Goal: Task Accomplishment & Management: Complete application form

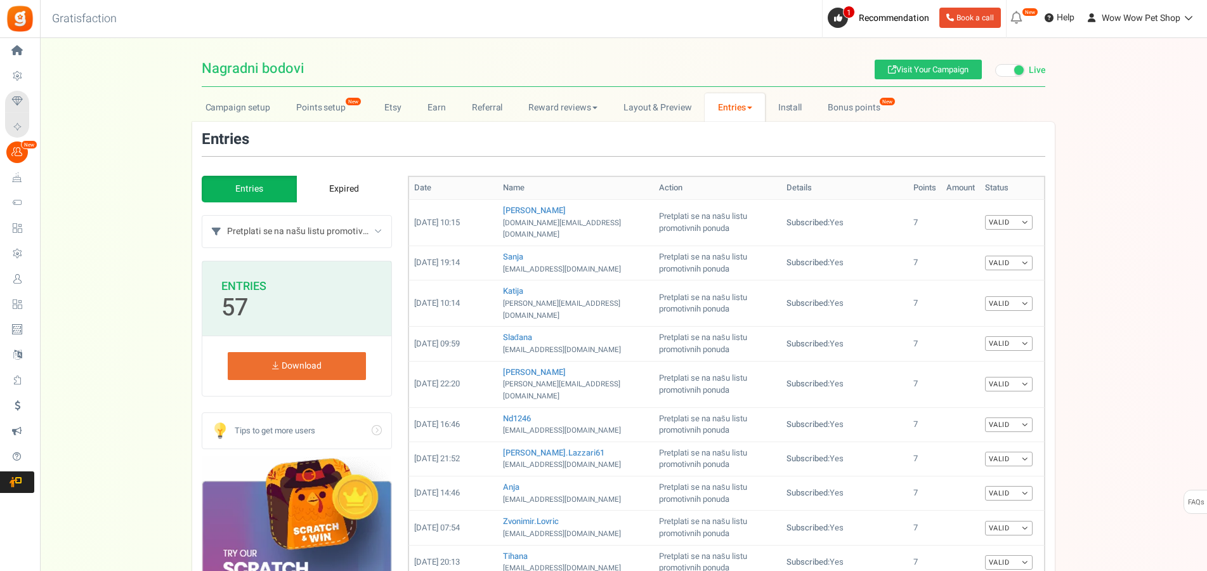
click at [34, 273] on link "Users" at bounding box center [19, 279] width 29 height 22
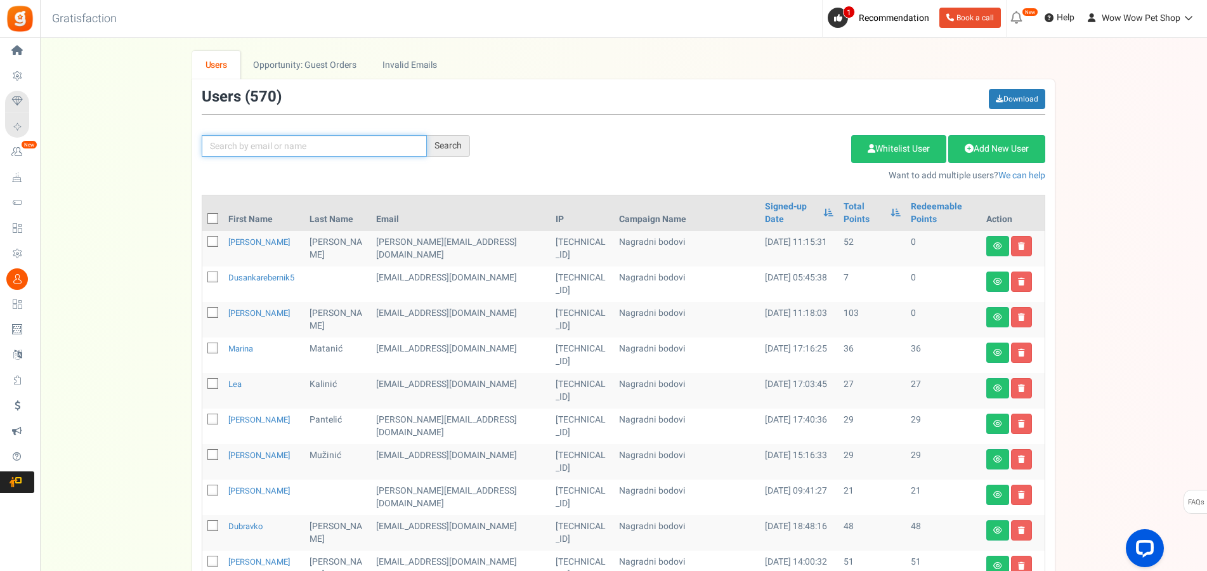
click at [349, 140] on input "text" at bounding box center [314, 146] width 225 height 22
type input "[PERSON_NAME]"
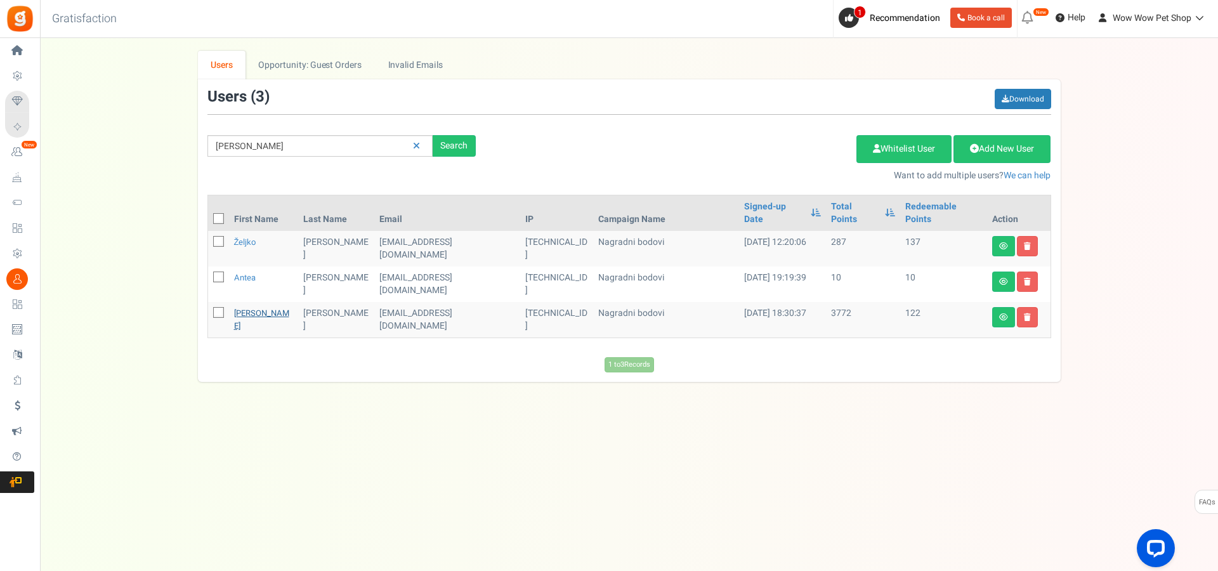
click at [253, 307] on link "[PERSON_NAME]" at bounding box center [261, 319] width 55 height 25
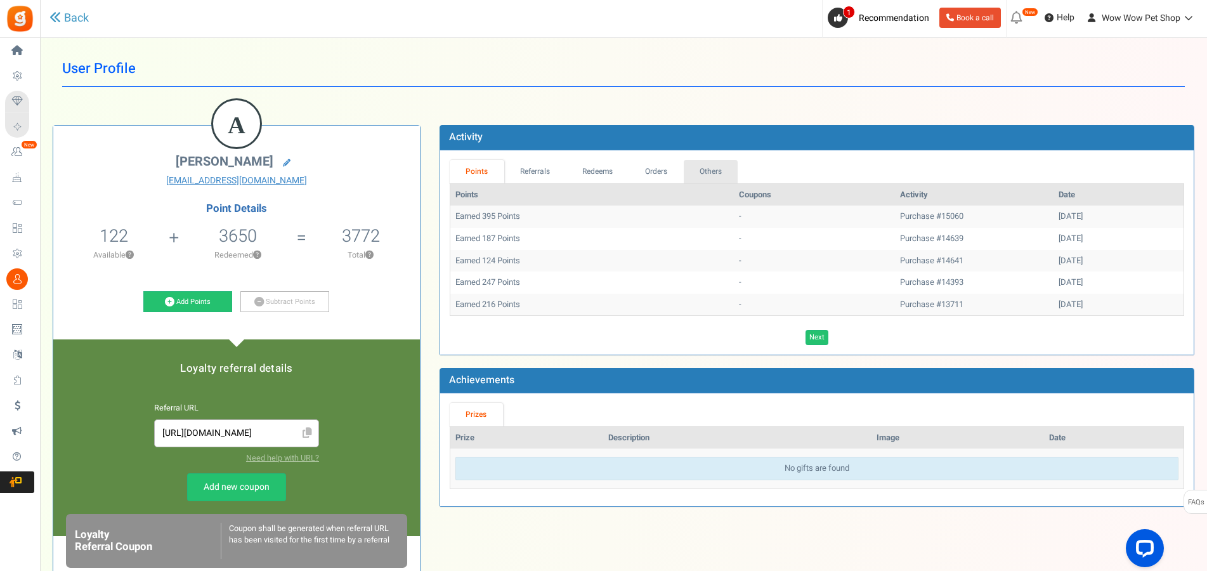
click at [713, 171] on link "Others" at bounding box center [711, 171] width 55 height 23
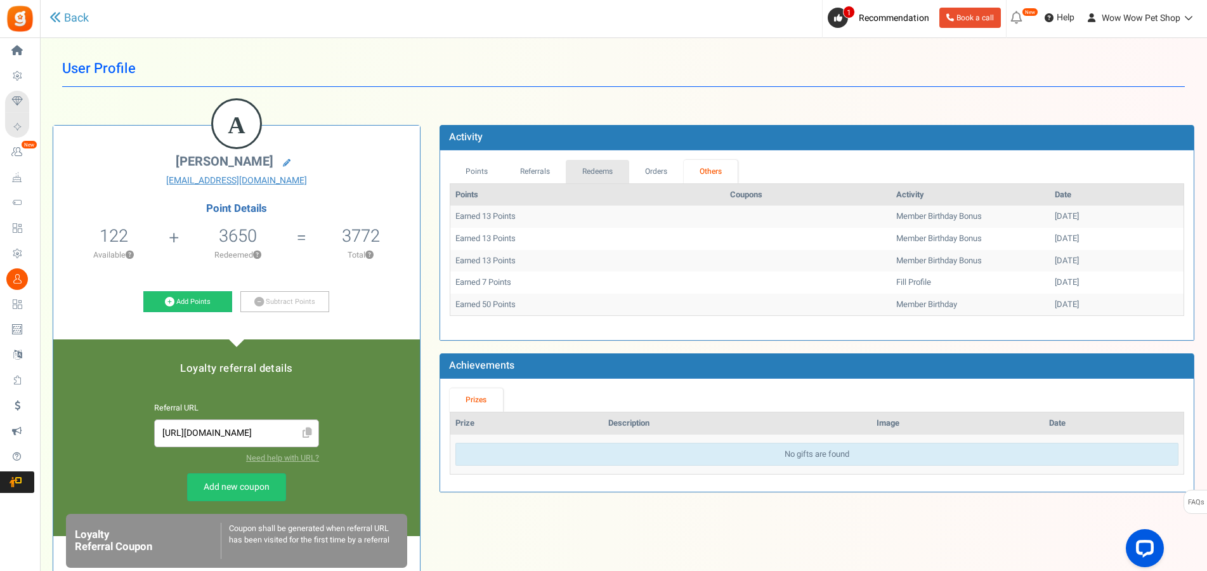
click at [603, 168] on link "Redeems" at bounding box center [597, 171] width 63 height 23
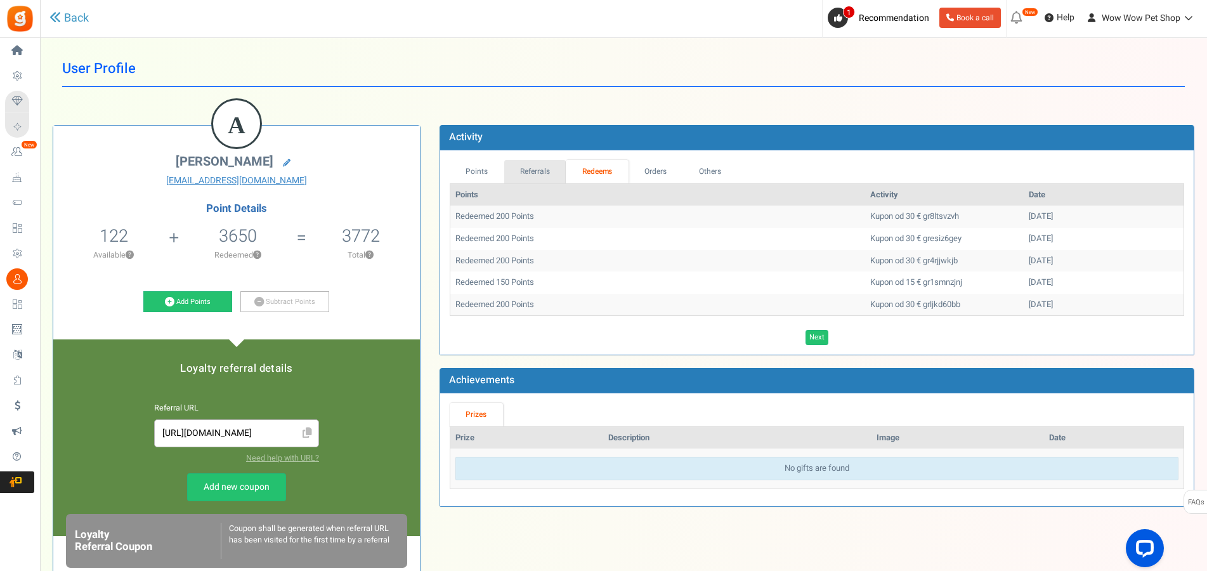
click at [537, 168] on link "Referrals" at bounding box center [535, 171] width 62 height 23
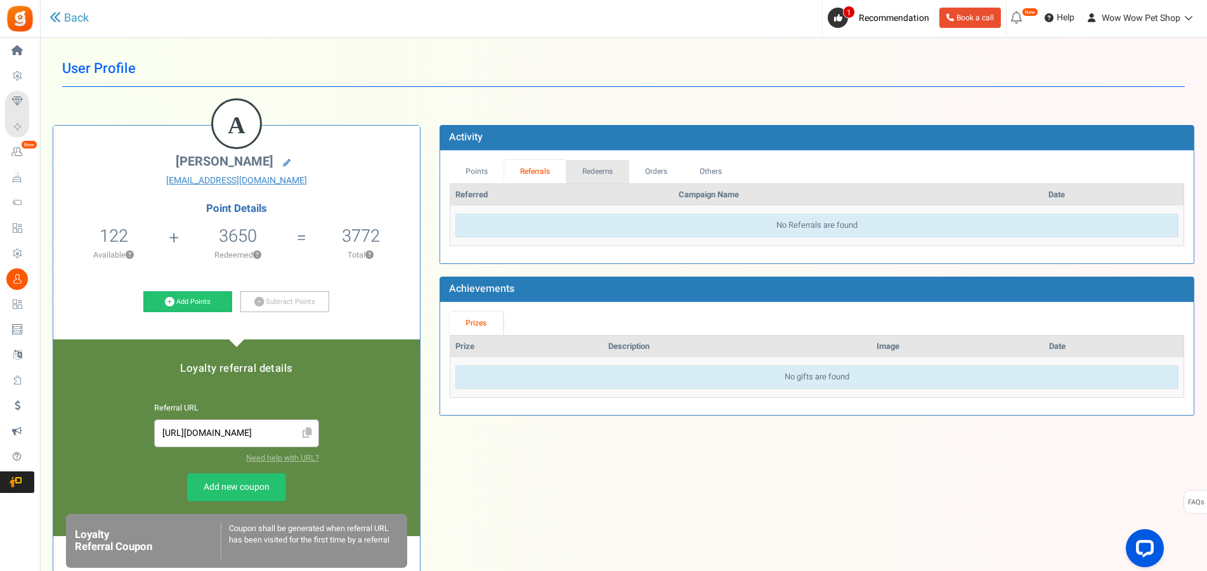
click at [591, 168] on link "Redeems" at bounding box center [597, 171] width 63 height 23
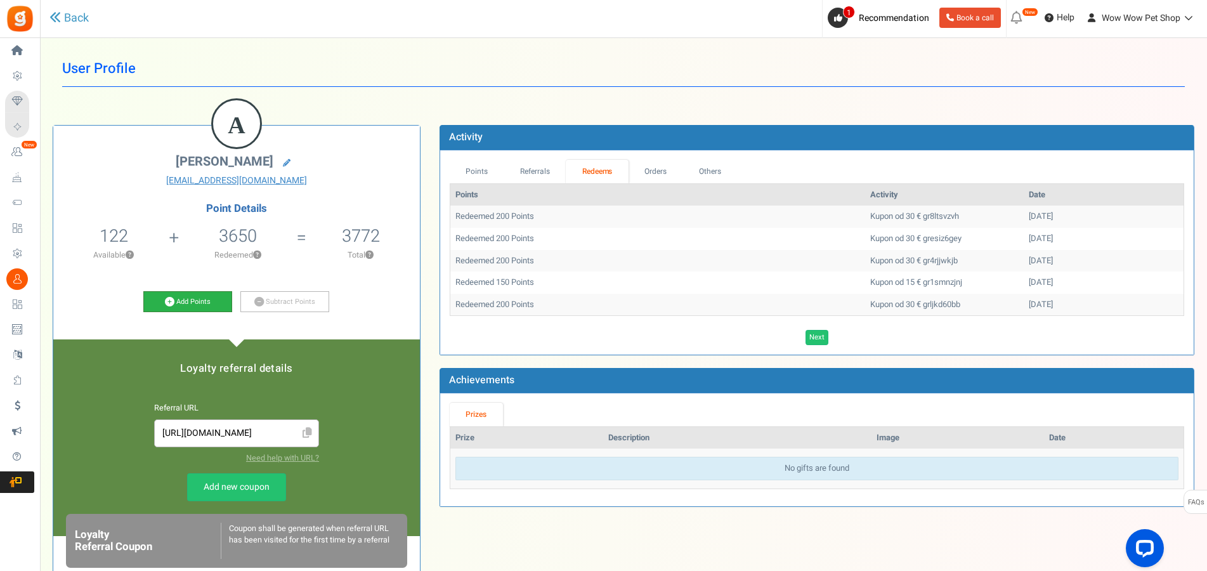
click at [193, 303] on link "Add Points" at bounding box center [187, 302] width 89 height 22
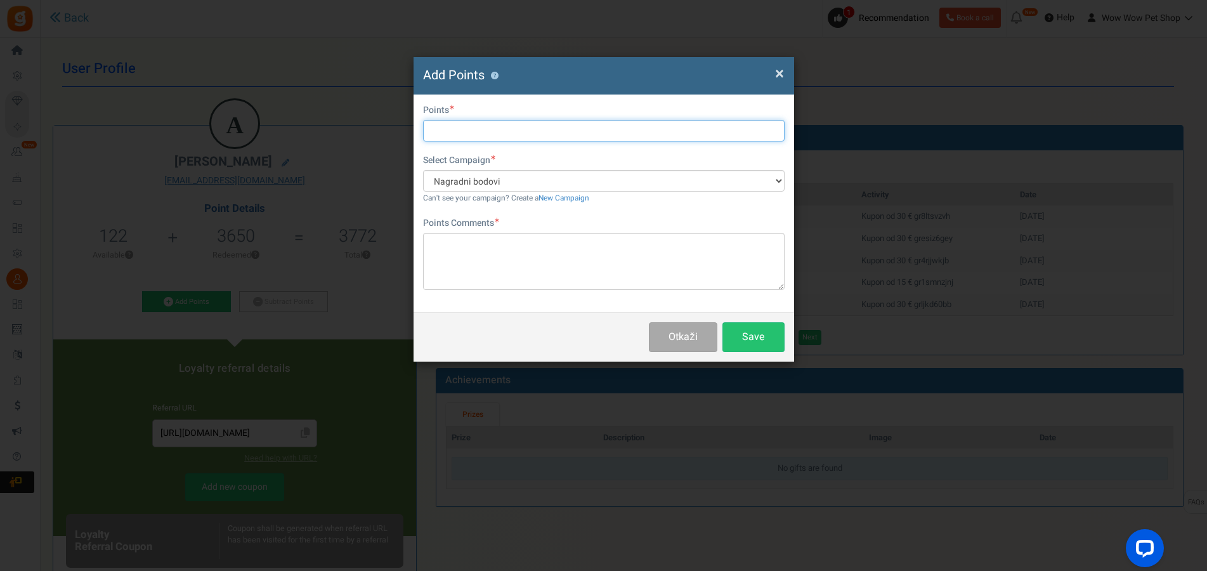
click at [462, 133] on input "text" at bounding box center [604, 131] width 362 height 22
type input "200"
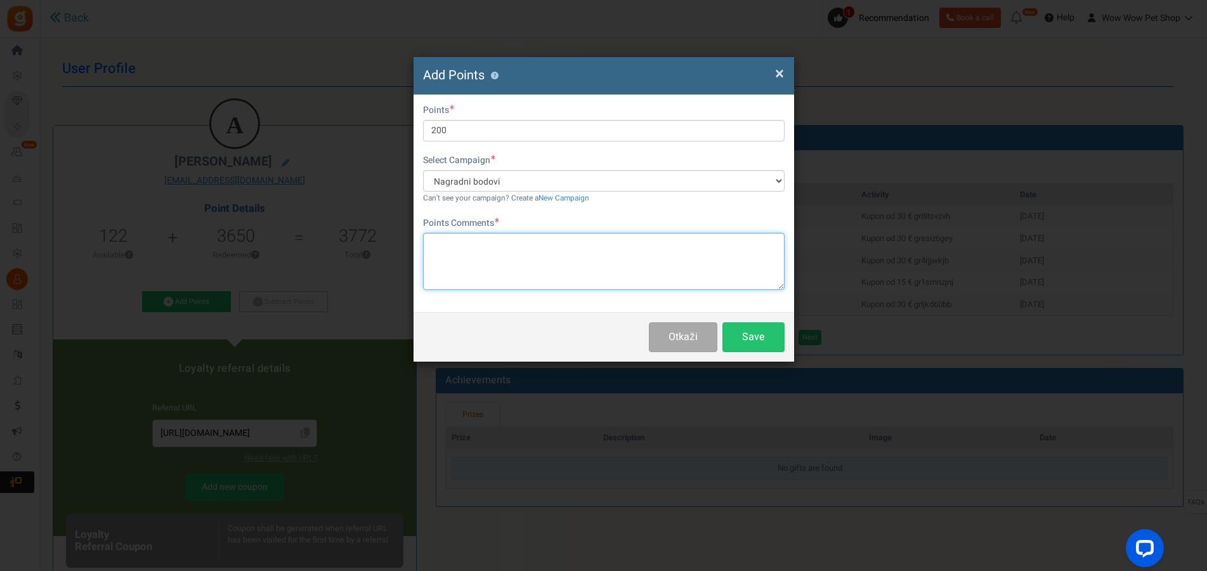
click at [537, 249] on textarea at bounding box center [604, 261] width 362 height 57
type textarea "Greškom unesena 2 koda."
click at [746, 337] on button "Save" at bounding box center [753, 337] width 62 height 30
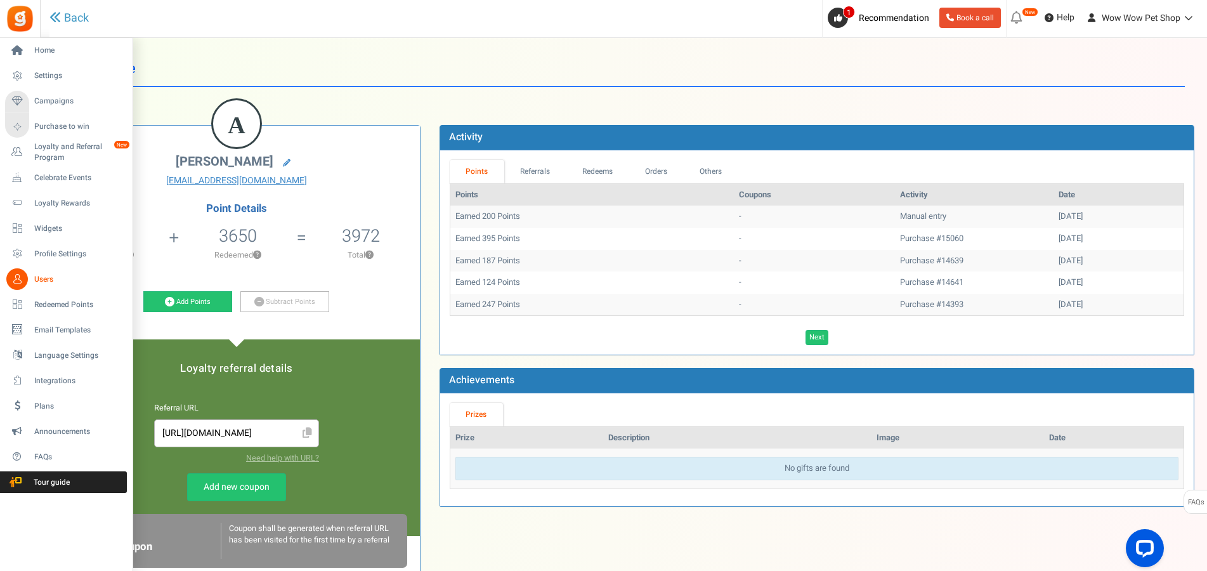
click at [15, 285] on icon at bounding box center [17, 279] width 22 height 22
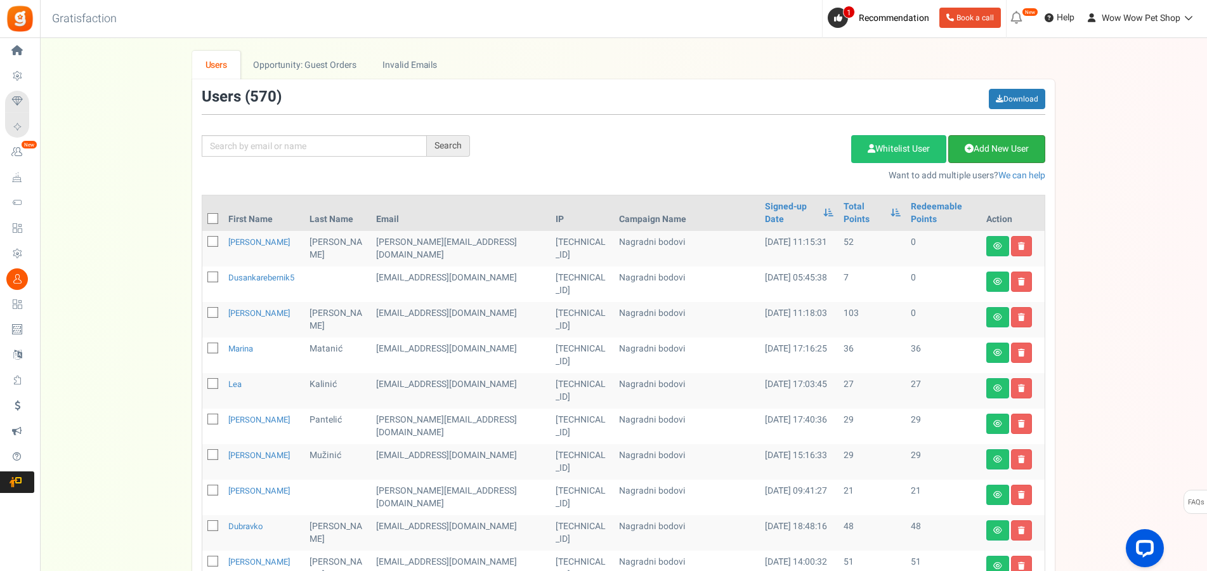
click at [987, 147] on link "Add New User" at bounding box center [996, 149] width 97 height 28
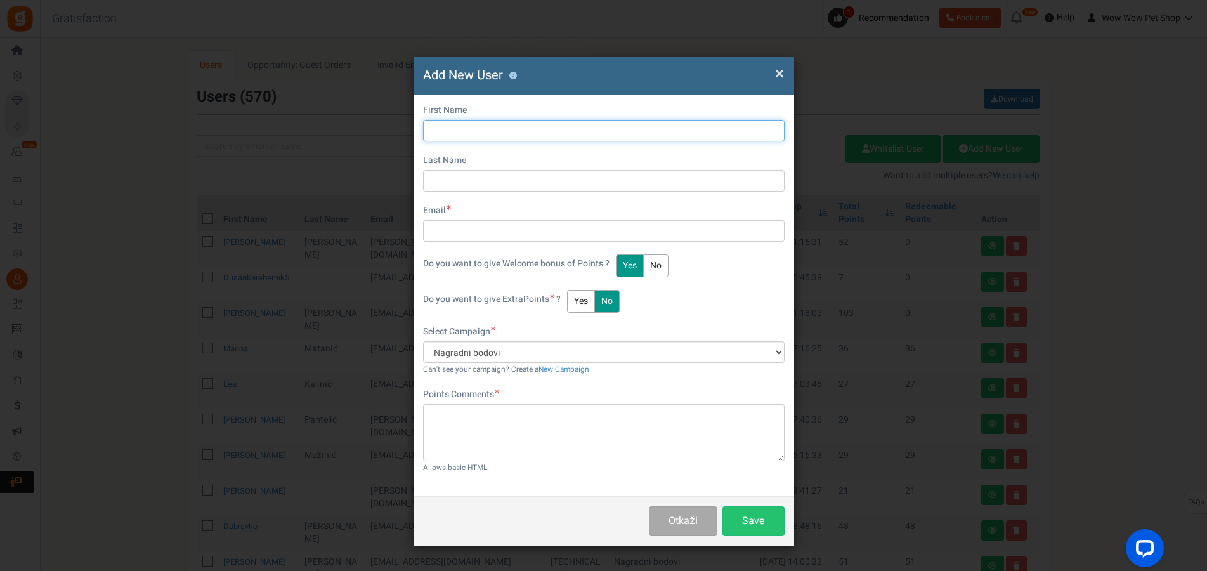
click at [450, 120] on input "text" at bounding box center [604, 131] width 362 height 22
type input "Lucija"
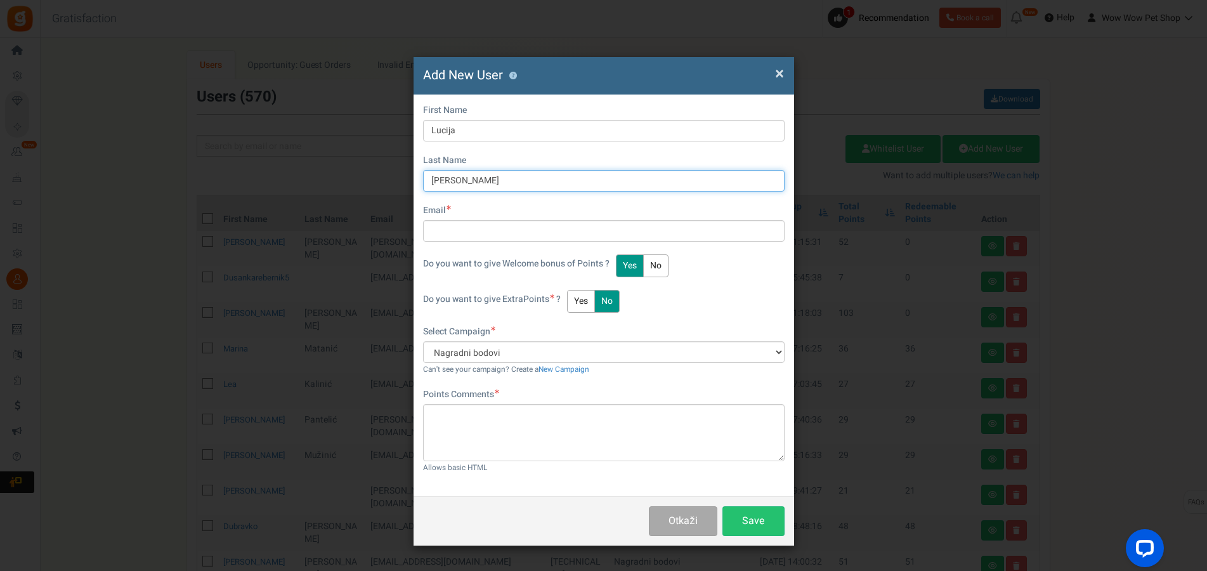
type input "[PERSON_NAME]"
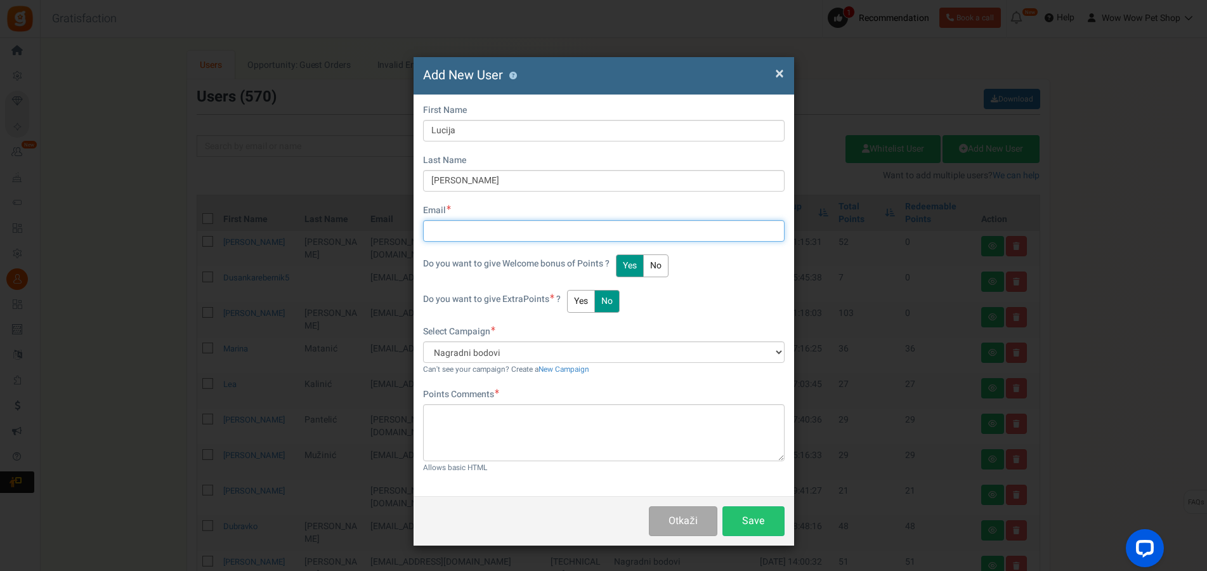
click at [492, 228] on input "text" at bounding box center [604, 231] width 362 height 22
type input "[EMAIL_ADDRESS][DOMAIN_NAME]"
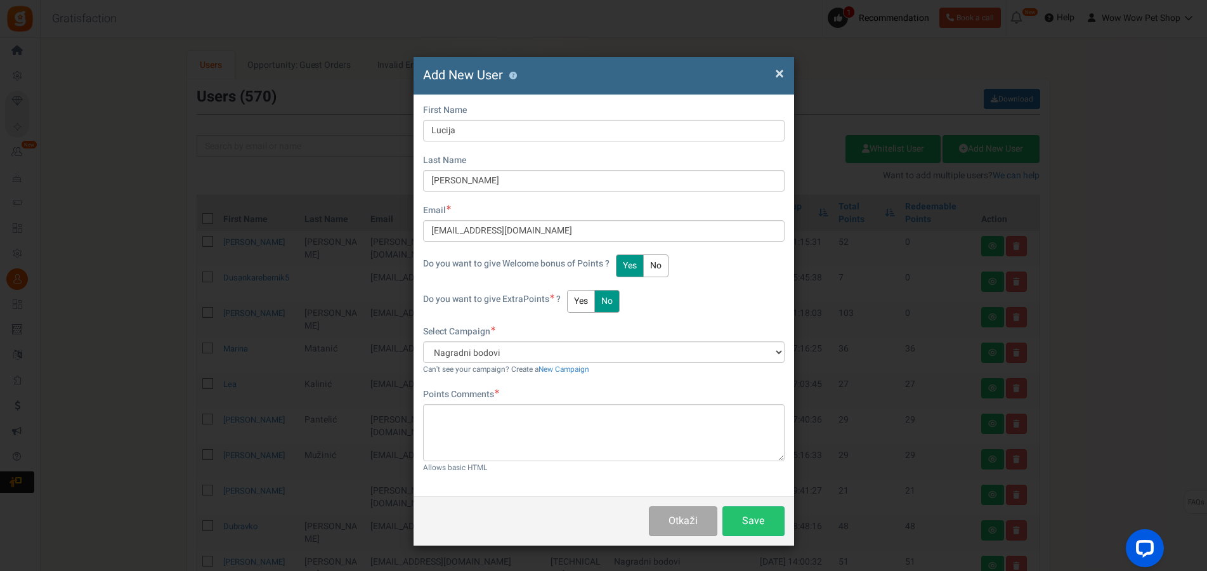
click at [586, 306] on button "Yes" at bounding box center [581, 301] width 28 height 23
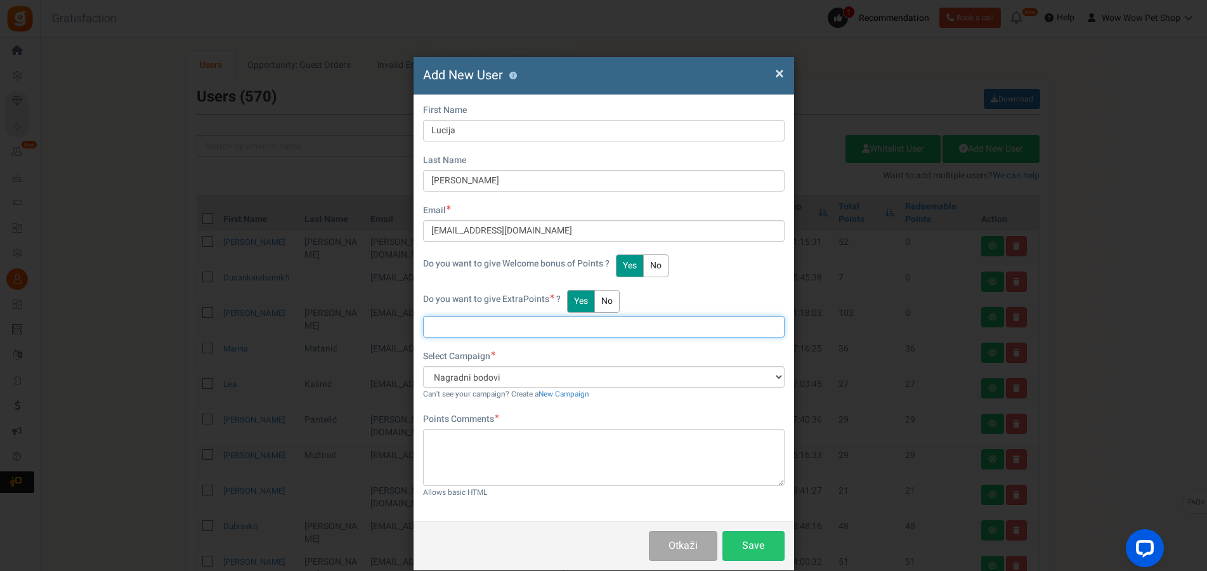
click at [484, 330] on input "text" at bounding box center [604, 327] width 362 height 22
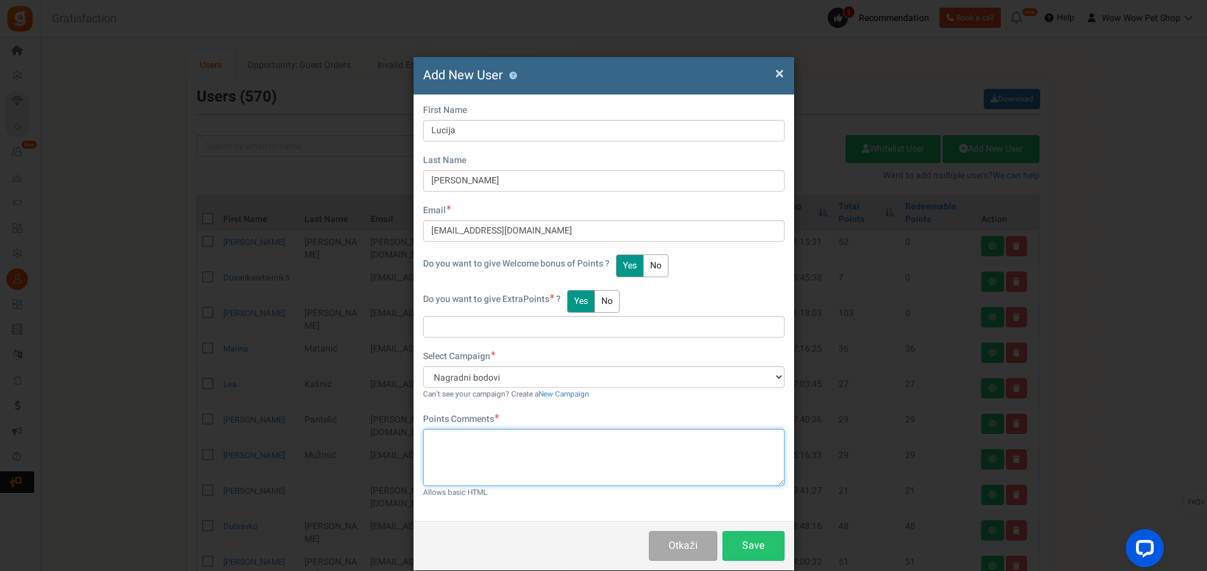
click at [457, 440] on textarea at bounding box center [604, 457] width 362 height 57
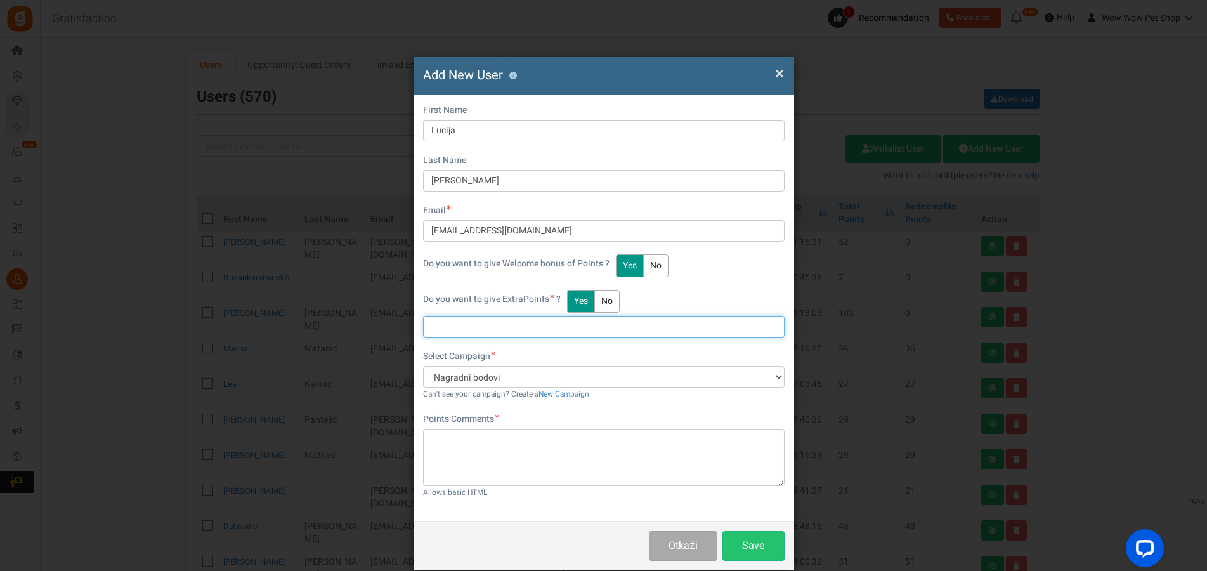
click at [448, 332] on input "text" at bounding box center [604, 327] width 362 height 22
type input "7"
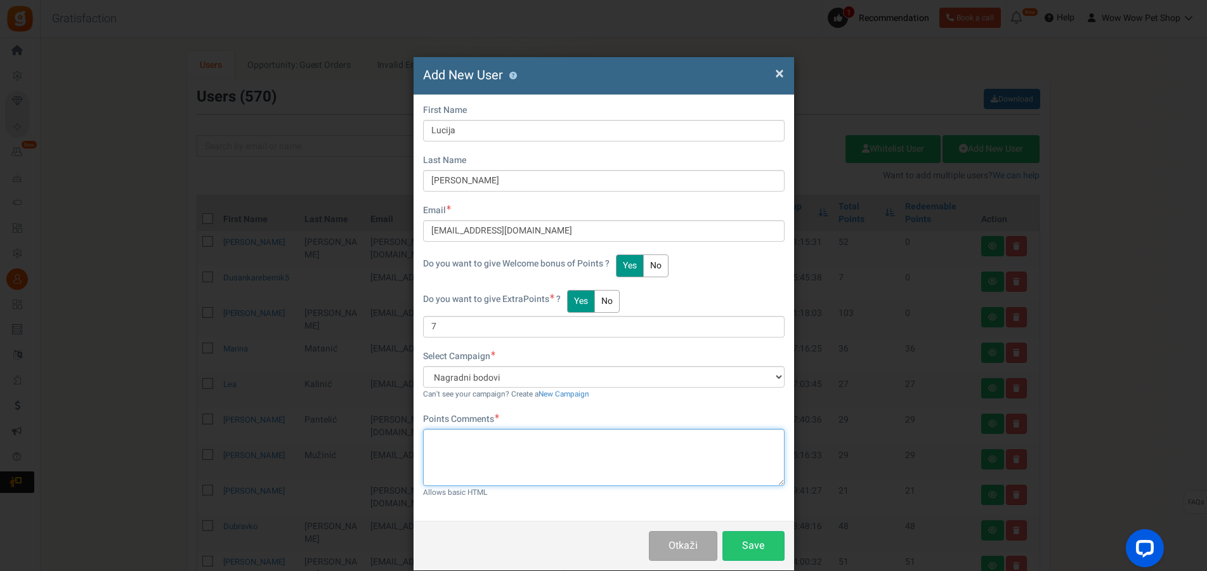
click at [509, 444] on textarea at bounding box center [604, 457] width 362 height 57
paste textarea "1398"
type textarea "Račun br. 1398"
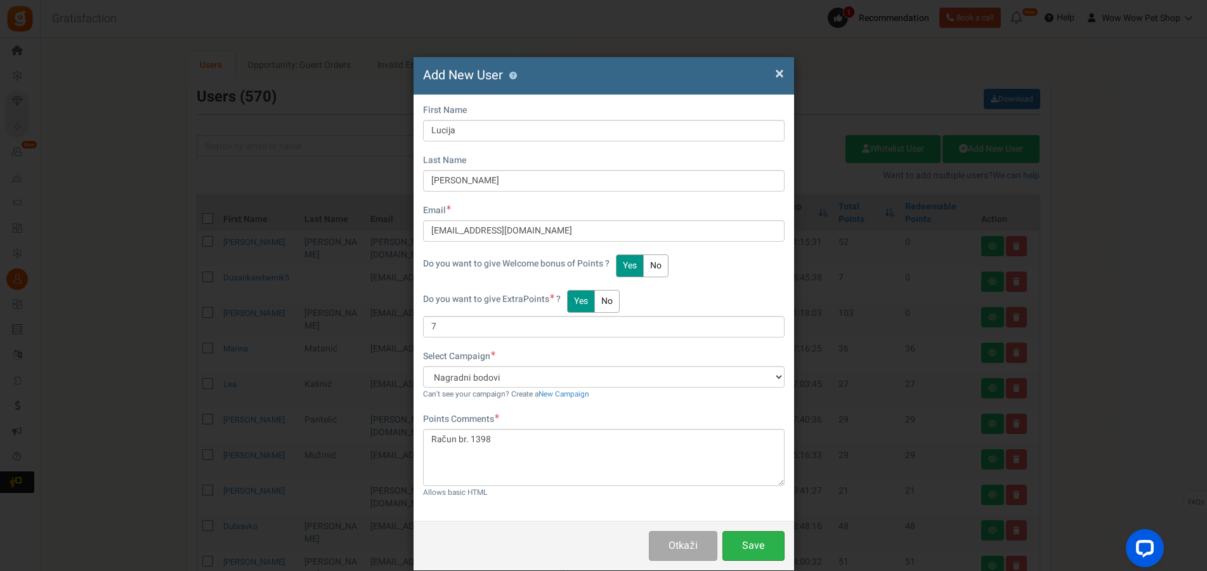
click at [738, 545] on button "Save" at bounding box center [753, 546] width 62 height 30
